Goal: Task Accomplishment & Management: Manage account settings

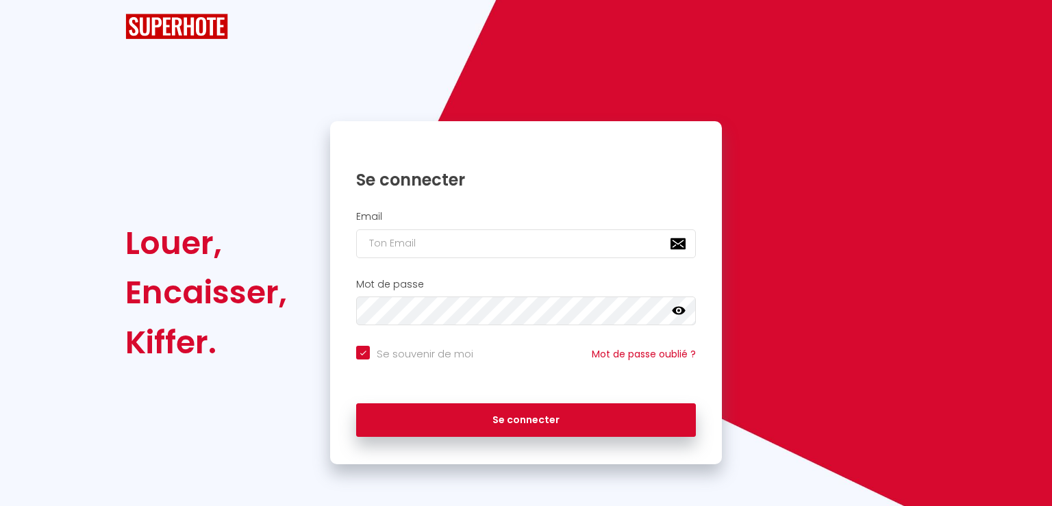
checkbox input "true"
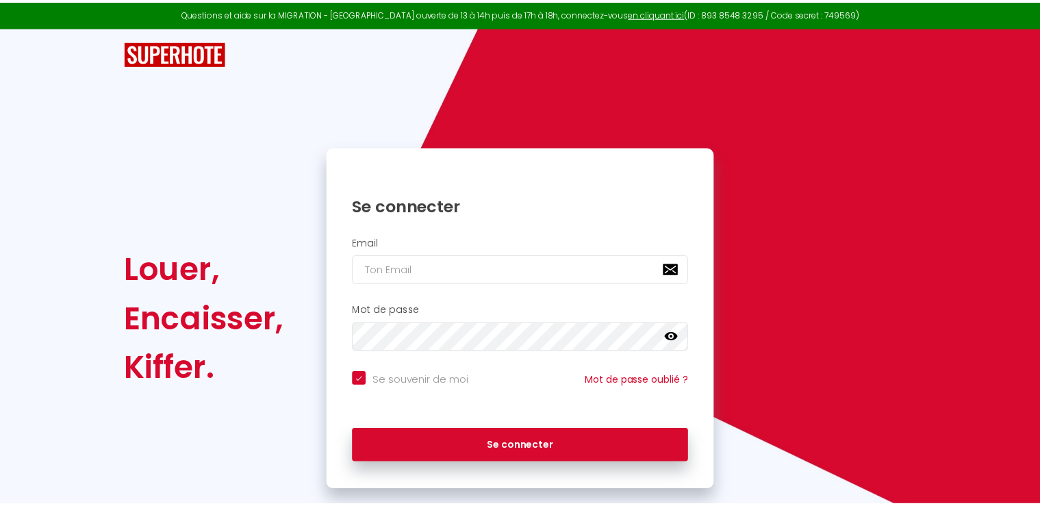
scroll to position [25, 0]
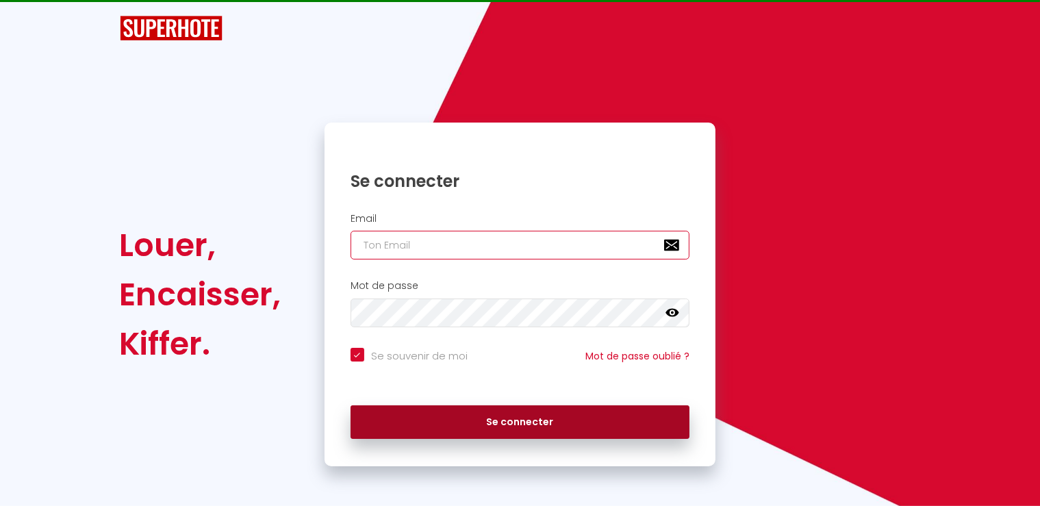
type input "[EMAIL_ADDRESS][DOMAIN_NAME]"
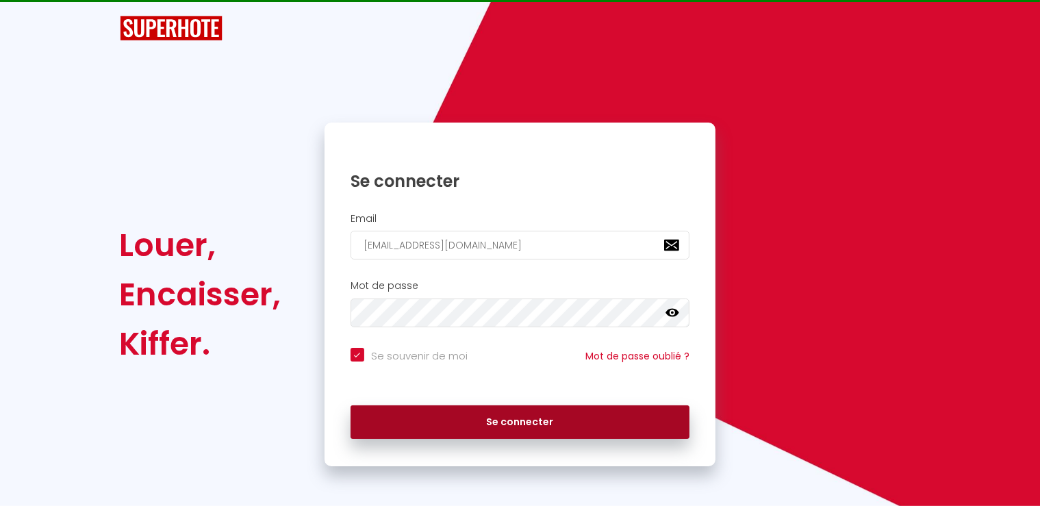
click at [496, 425] on button "Se connecter" at bounding box center [521, 422] width 340 height 34
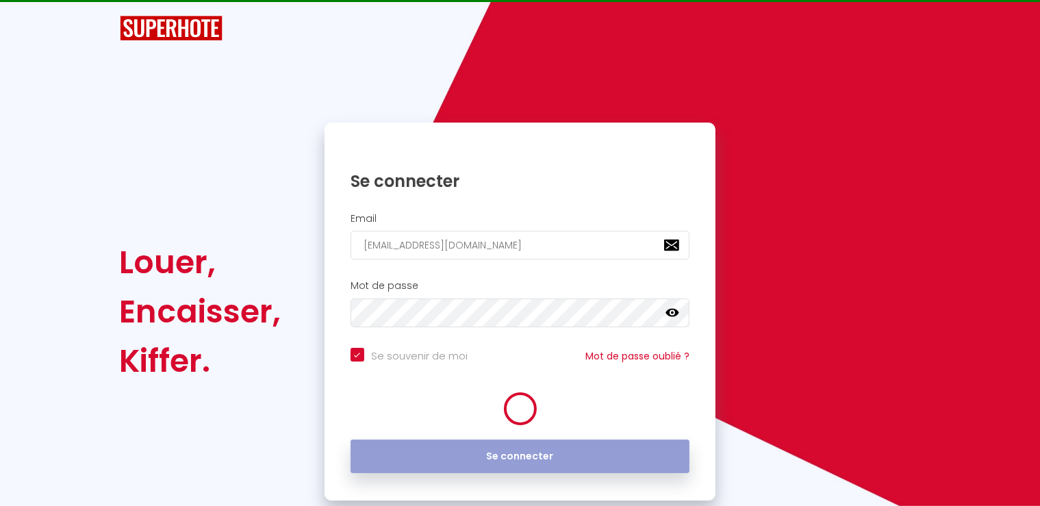
checkbox input "true"
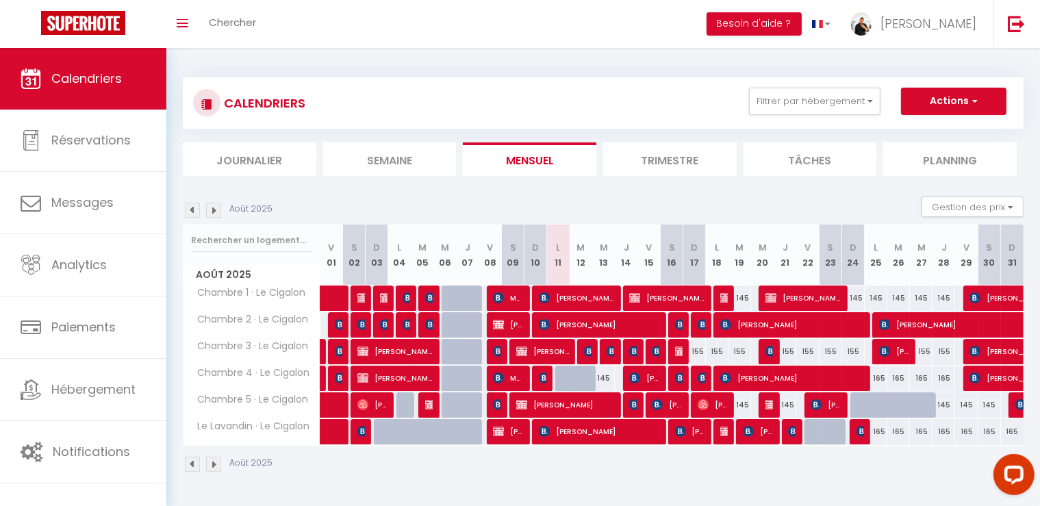
click at [207, 210] on img at bounding box center [213, 210] width 15 height 15
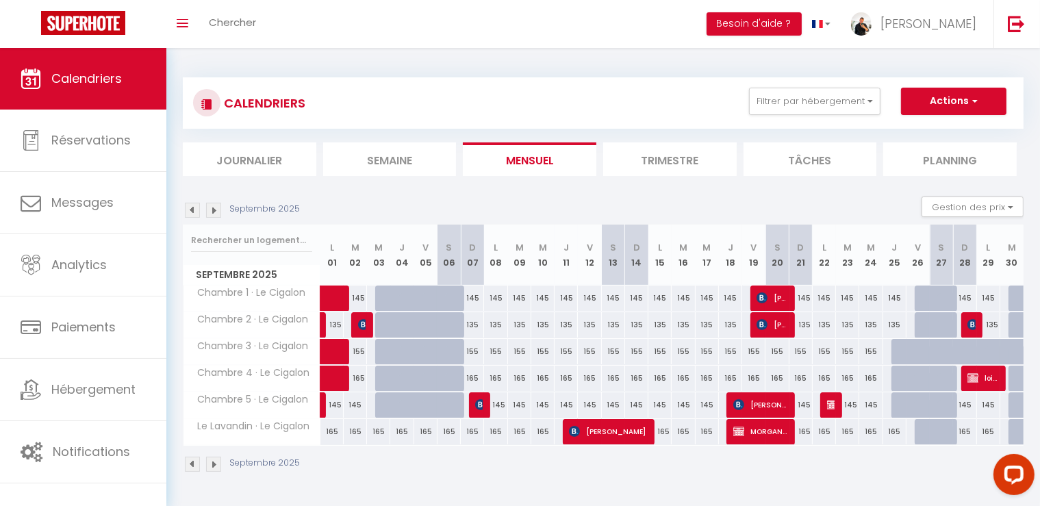
click at [592, 301] on div "145" at bounding box center [589, 298] width 23 height 25
type input "145"
type input "Ven 12 Septembre 2025"
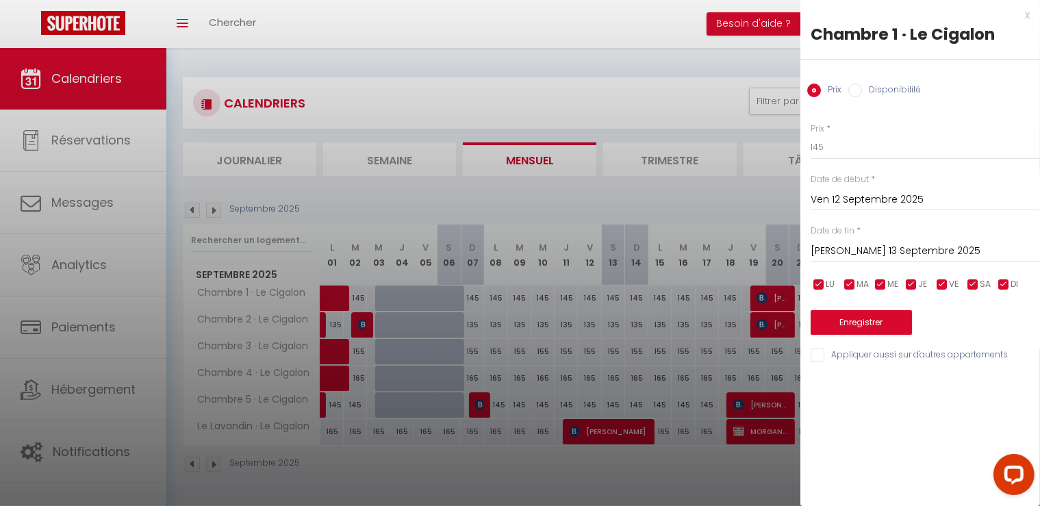
click at [859, 244] on input "[PERSON_NAME] 13 Septembre 2025" at bounding box center [925, 251] width 229 height 18
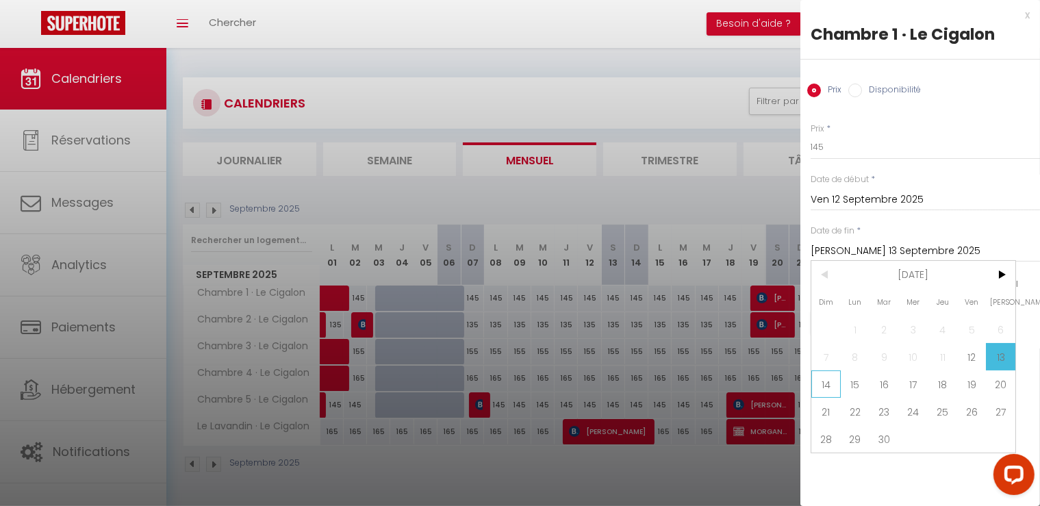
click at [818, 380] on span "14" at bounding box center [826, 383] width 29 height 27
type input "Dim 14 Septembre 2025"
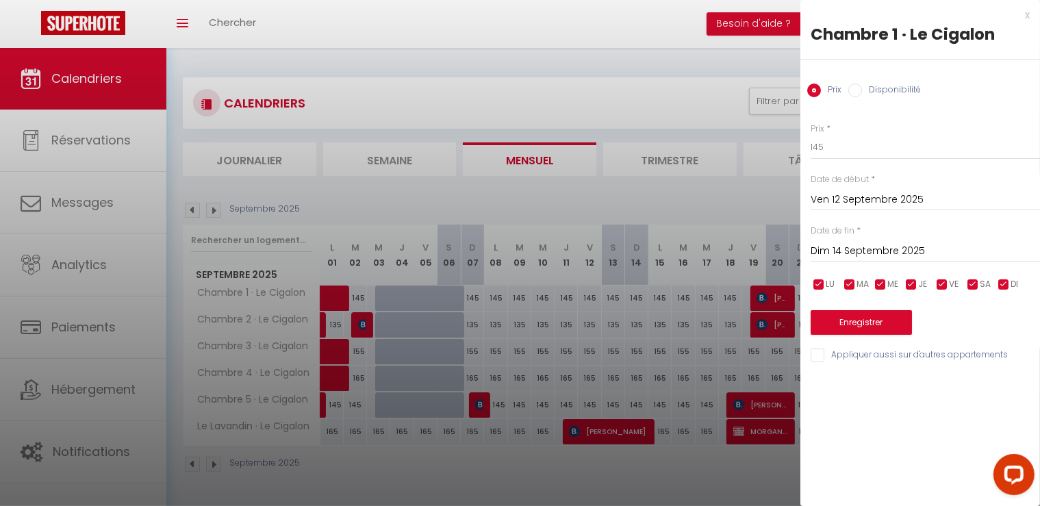
click at [857, 89] on input "Disponibilité" at bounding box center [855, 91] width 14 height 14
radio input "true"
radio input "false"
click at [835, 355] on input "Appliquer aussi sur d'autres appartements" at bounding box center [925, 357] width 229 height 14
checkbox input "true"
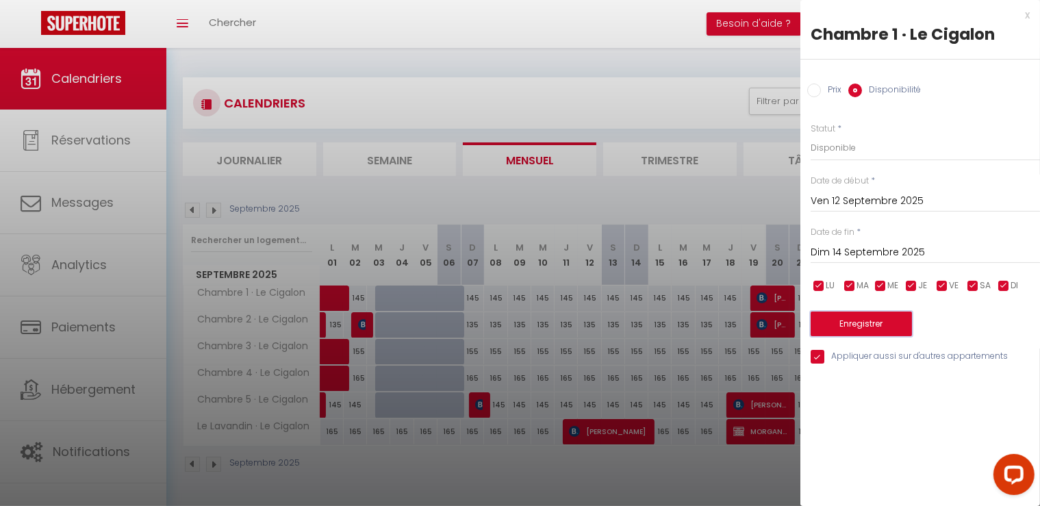
click at [877, 325] on button "Enregistrer" at bounding box center [861, 324] width 101 height 25
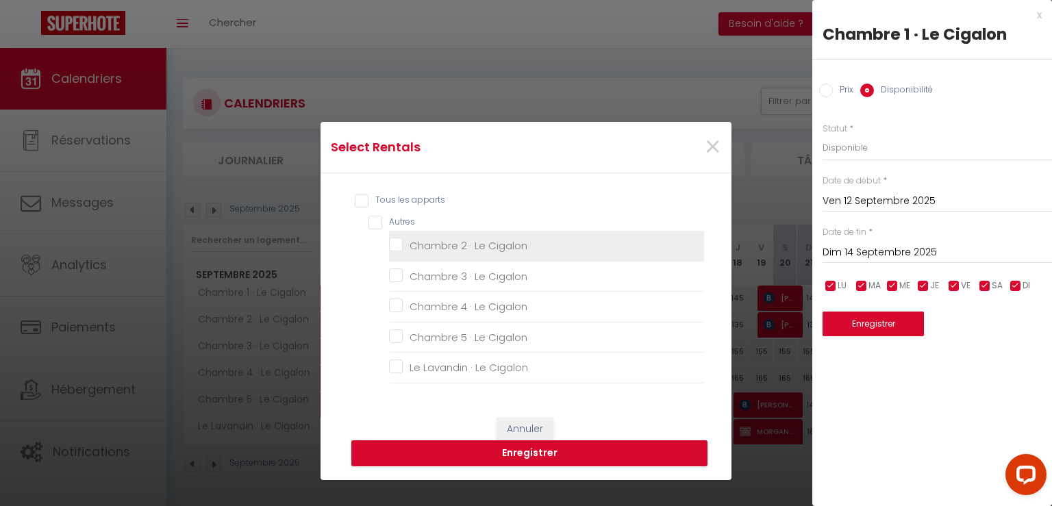
click at [389, 248] on Cigalon "Chambre 2 · Le Cigalon" at bounding box center [546, 246] width 315 height 14
checkbox Cigalon "true"
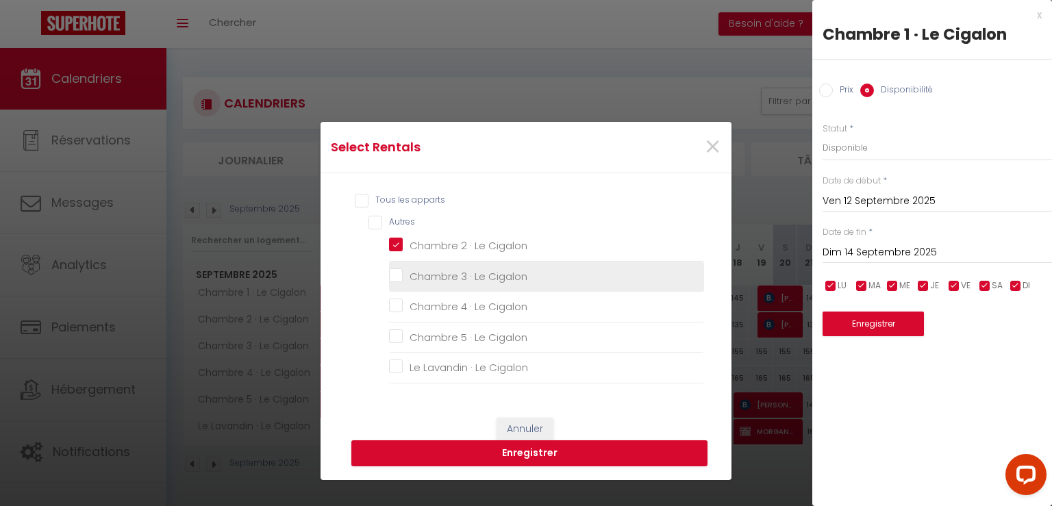
checkbox Cigalon "false"
click at [390, 276] on Cigalon "Chambre 3 · Le Cigalon" at bounding box center [546, 276] width 315 height 14
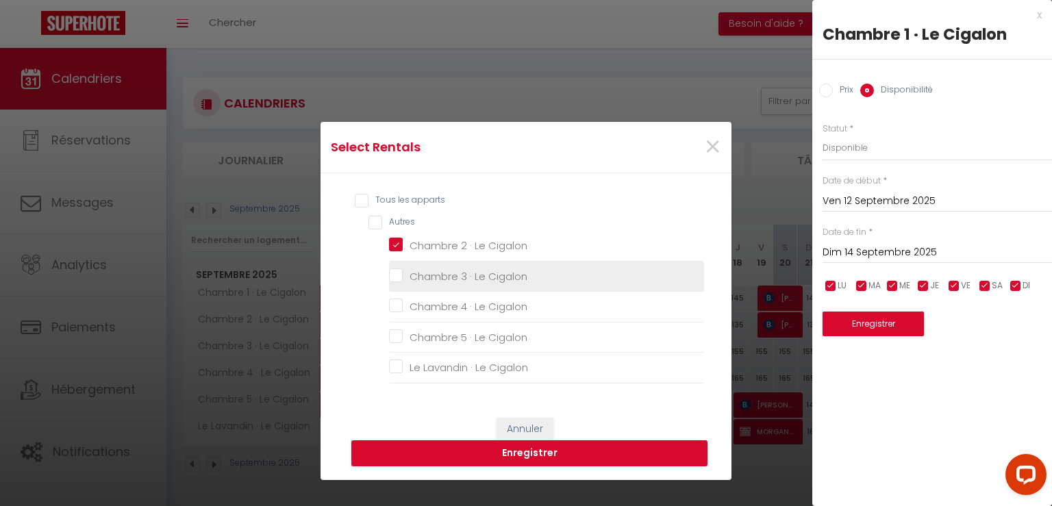
checkbox Cigalon "true"
checkbox Cigalon "false"
click at [515, 457] on button "Enregistrer" at bounding box center [529, 453] width 356 height 26
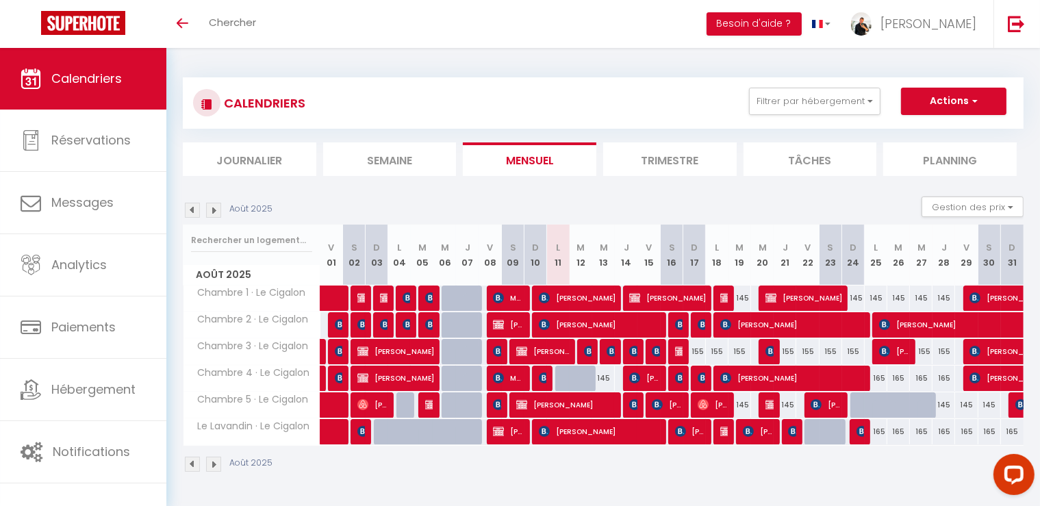
click at [210, 209] on img at bounding box center [213, 210] width 15 height 15
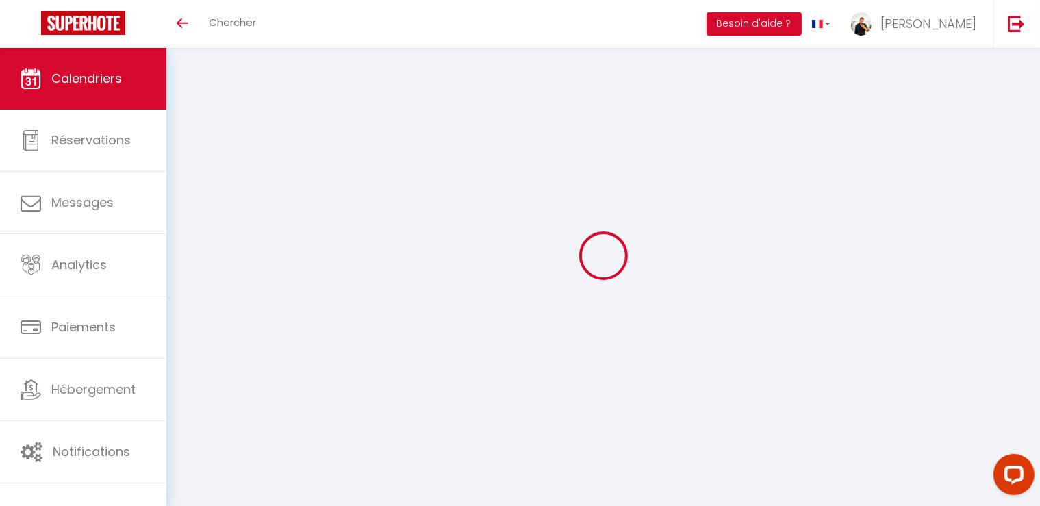
select select
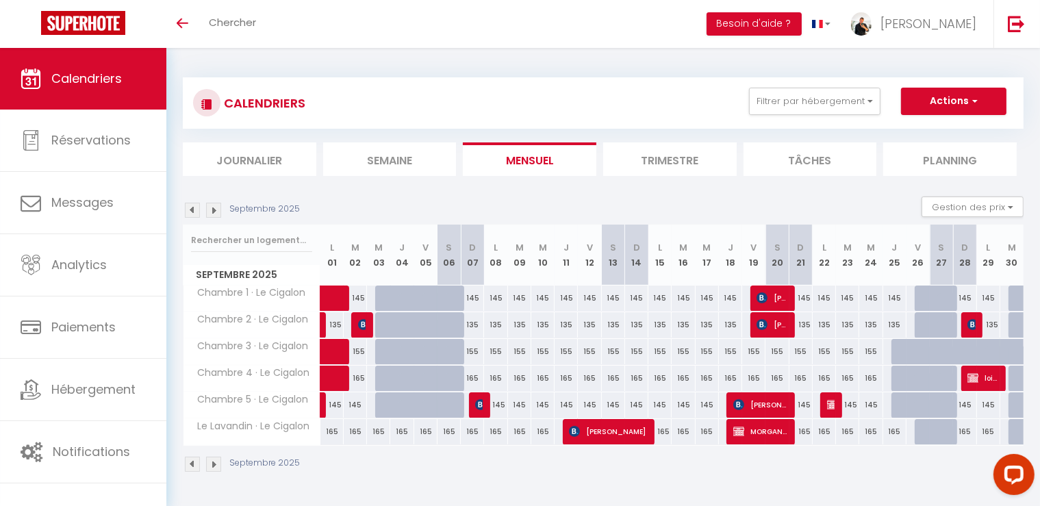
click at [593, 298] on div "145" at bounding box center [589, 298] width 23 height 25
type input "145"
select select "1"
type input "Ven 12 Septembre 2025"
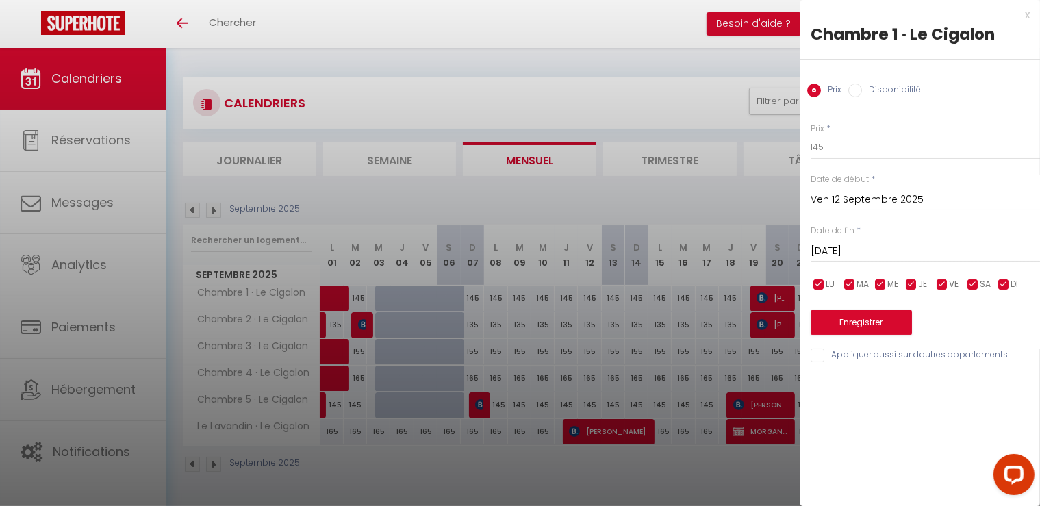
click at [862, 250] on input "[PERSON_NAME] 13 Septembre 2025" at bounding box center [925, 251] width 229 height 18
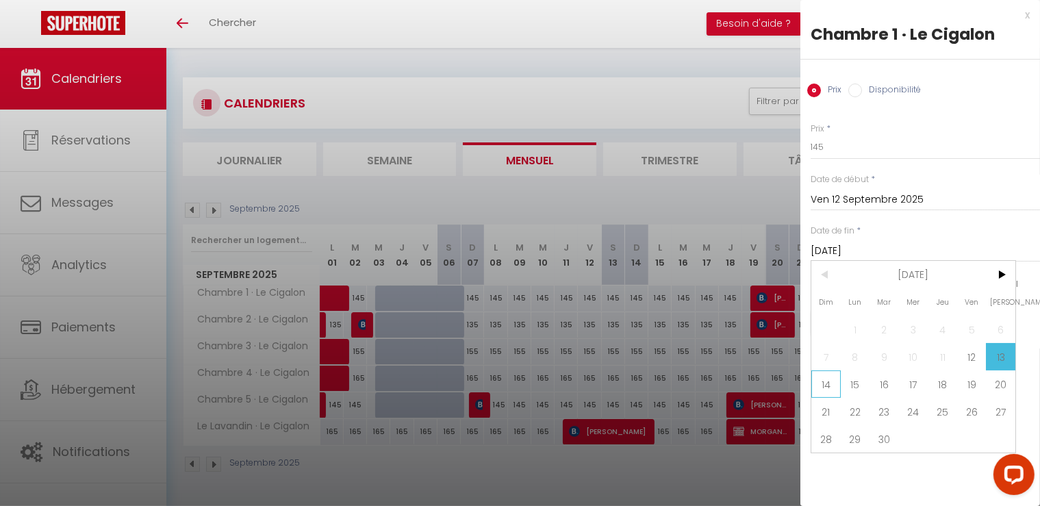
click at [822, 382] on span "14" at bounding box center [826, 383] width 29 height 27
type input "Dim 14 Septembre 2025"
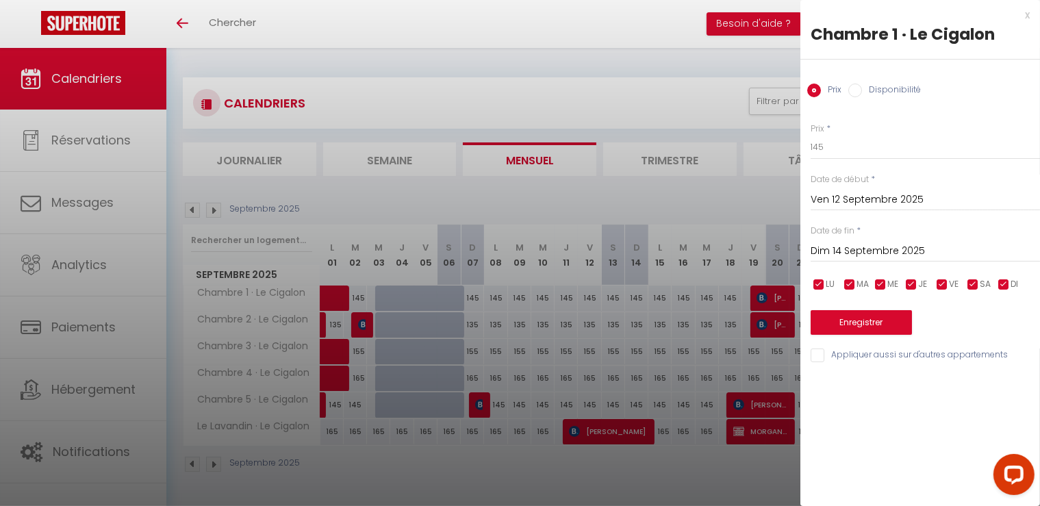
click at [860, 91] on input "Disponibilité" at bounding box center [855, 91] width 14 height 14
radio input "true"
radio input "false"
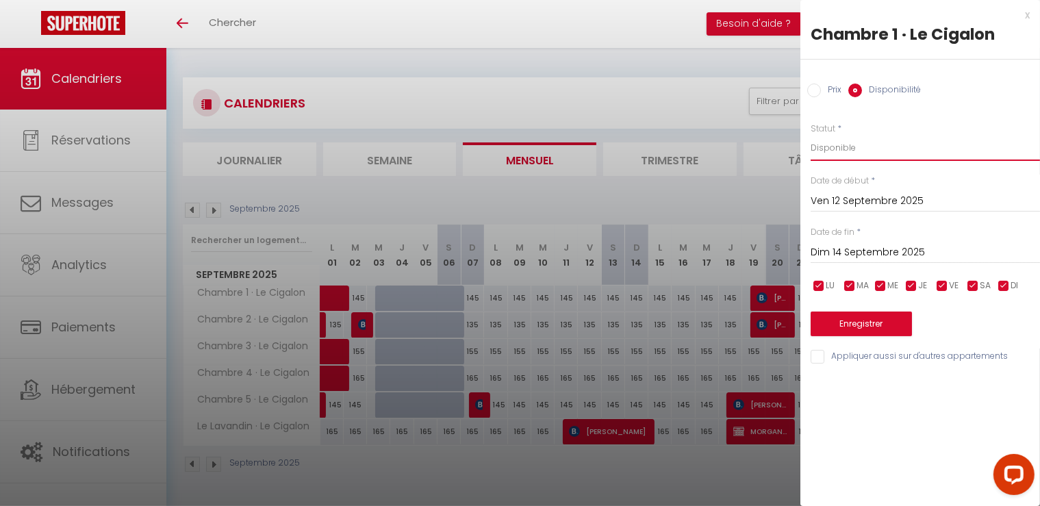
click at [833, 144] on select "Disponible Indisponible" at bounding box center [925, 148] width 229 height 26
select select "0"
click at [811, 135] on select "Disponible Indisponible" at bounding box center [925, 148] width 229 height 26
click at [821, 349] on div "Prix * 145 Statut * Disponible Indisponible Date de début * Ven 12 Septembre 20…" at bounding box center [921, 235] width 240 height 260
click at [817, 350] on input "Appliquer aussi sur d'autres appartements" at bounding box center [925, 357] width 229 height 14
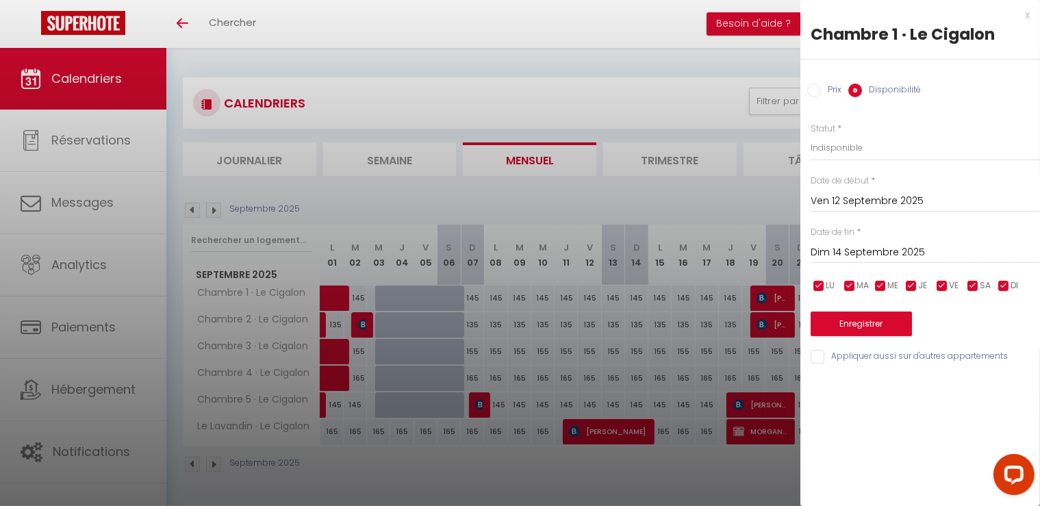
checkbox input "true"
click at [889, 321] on button "Enregistrer" at bounding box center [861, 324] width 101 height 25
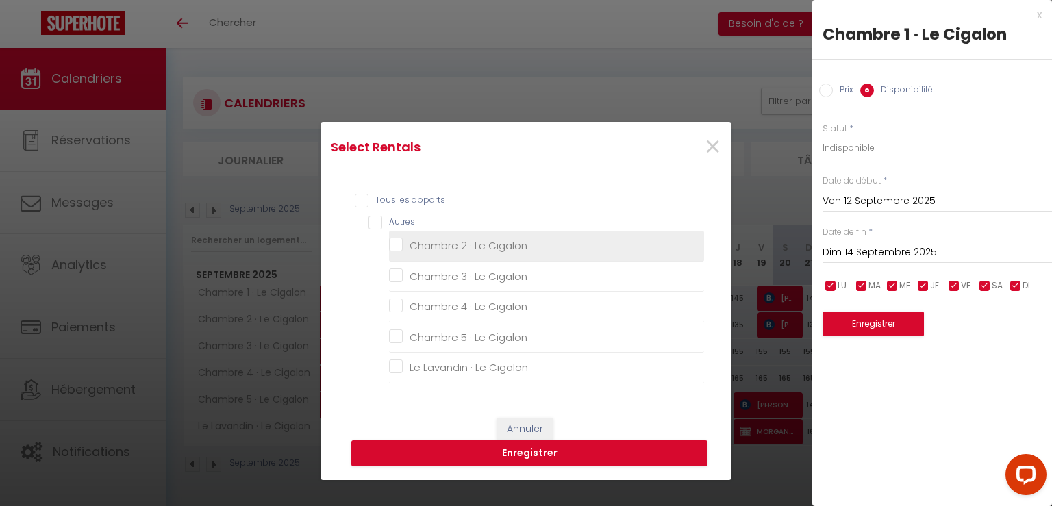
click at [391, 240] on Cigalon "Chambre 2 · Le Cigalon" at bounding box center [546, 246] width 315 height 14
checkbox Cigalon "true"
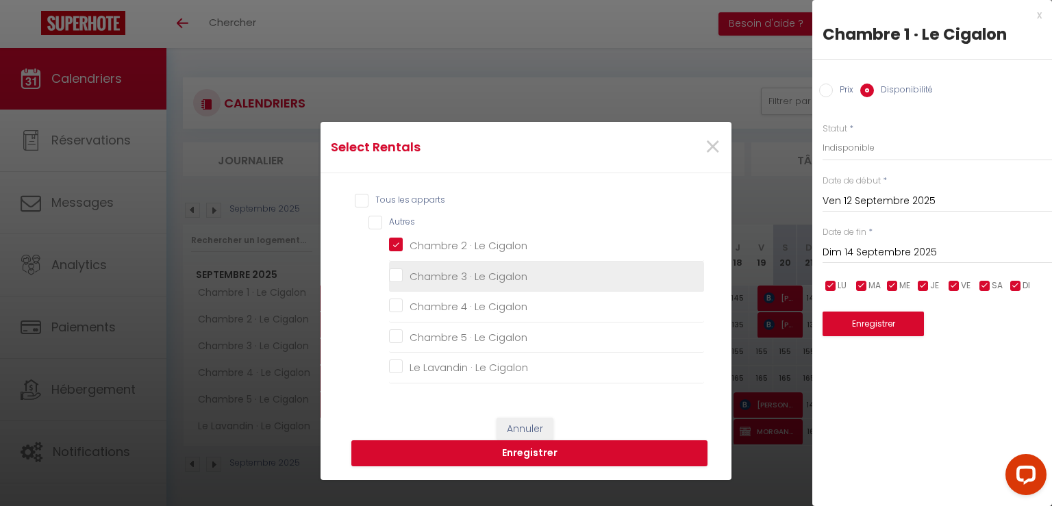
checkbox Cigalon "false"
click at [389, 271] on Cigalon "Chambre 3 · Le Cigalon" at bounding box center [546, 276] width 315 height 14
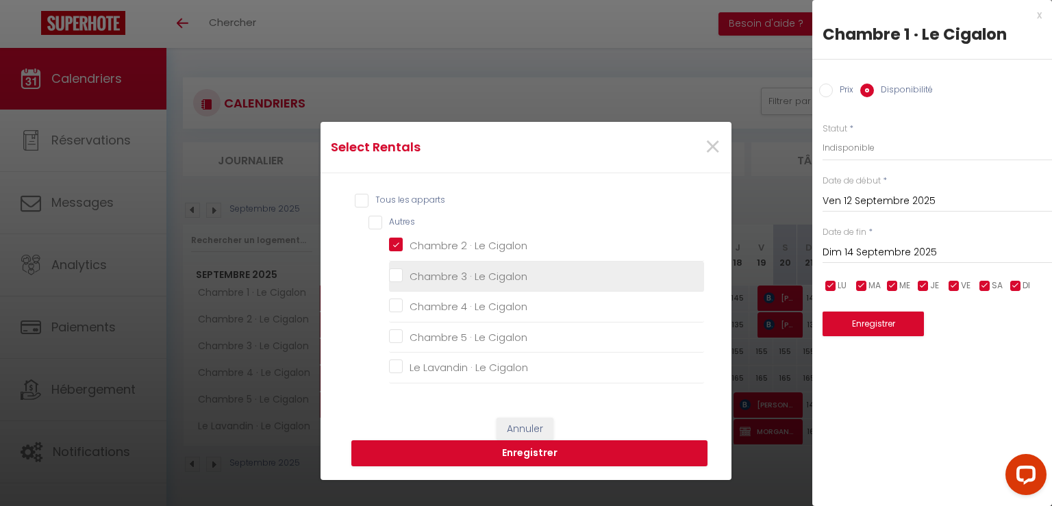
checkbox Cigalon "true"
checkbox Cigalon "false"
click at [500, 456] on button "Enregistrer" at bounding box center [529, 453] width 356 height 26
